Goal: Find specific page/section

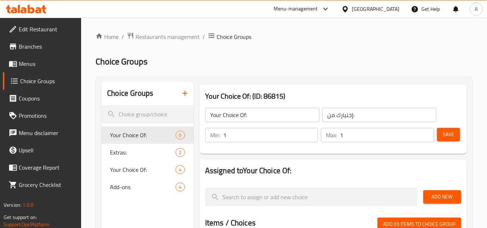
click at [28, 10] on icon at bounding box center [31, 9] width 7 height 9
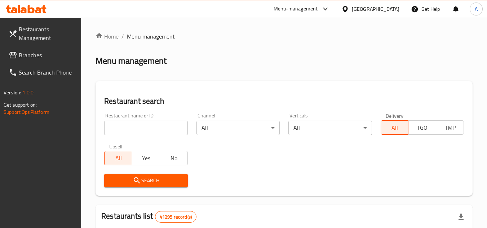
click at [171, 123] on input "search" at bounding box center [145, 128] width 83 height 14
paste input "666325"
type input "666325"
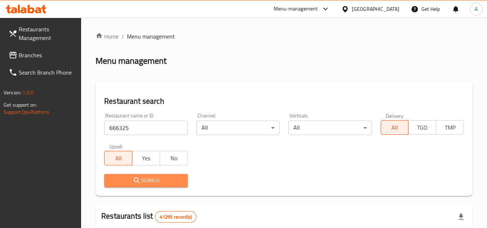
click at [153, 177] on span "Search" at bounding box center [146, 180] width 72 height 9
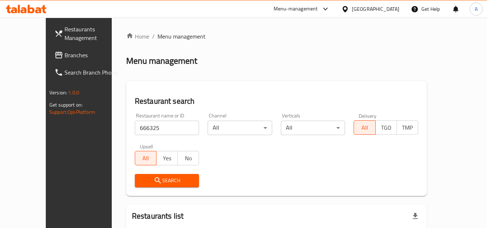
click at [64, 51] on span "Branches" at bounding box center [92, 55] width 57 height 9
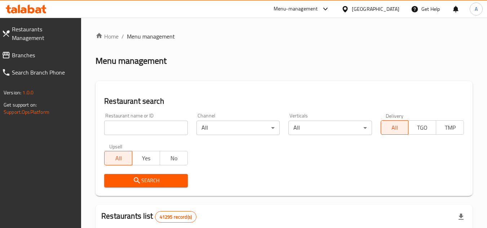
click at [39, 51] on span "Branches" at bounding box center [44, 55] width 64 height 9
